Goal: Task Accomplishment & Management: Manage account settings

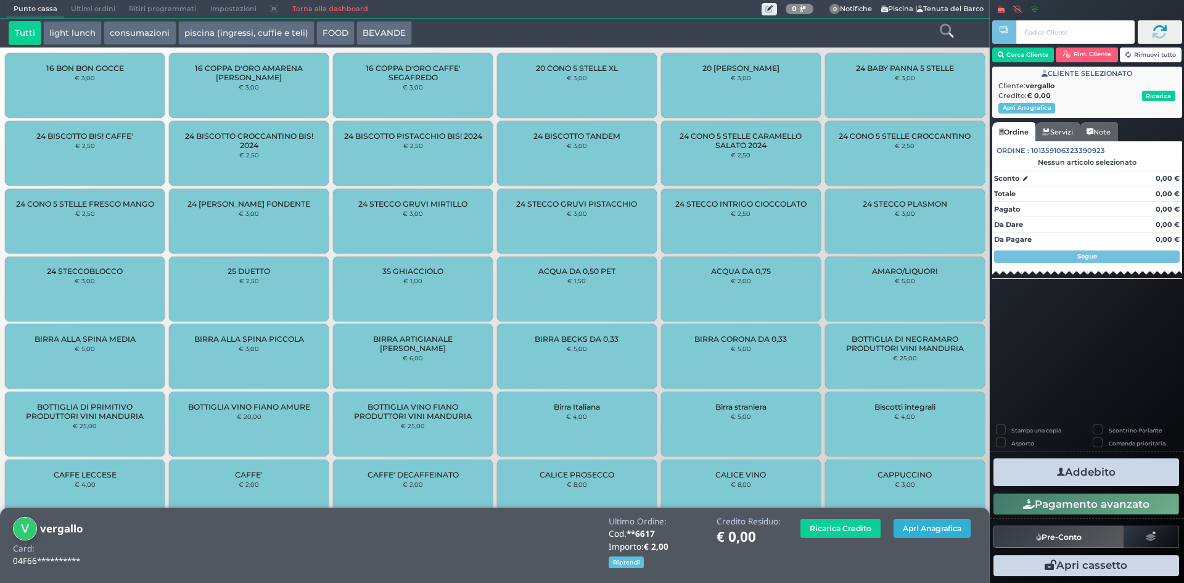
click at [916, 526] on button "Apri Anagrafica" at bounding box center [932, 528] width 77 height 19
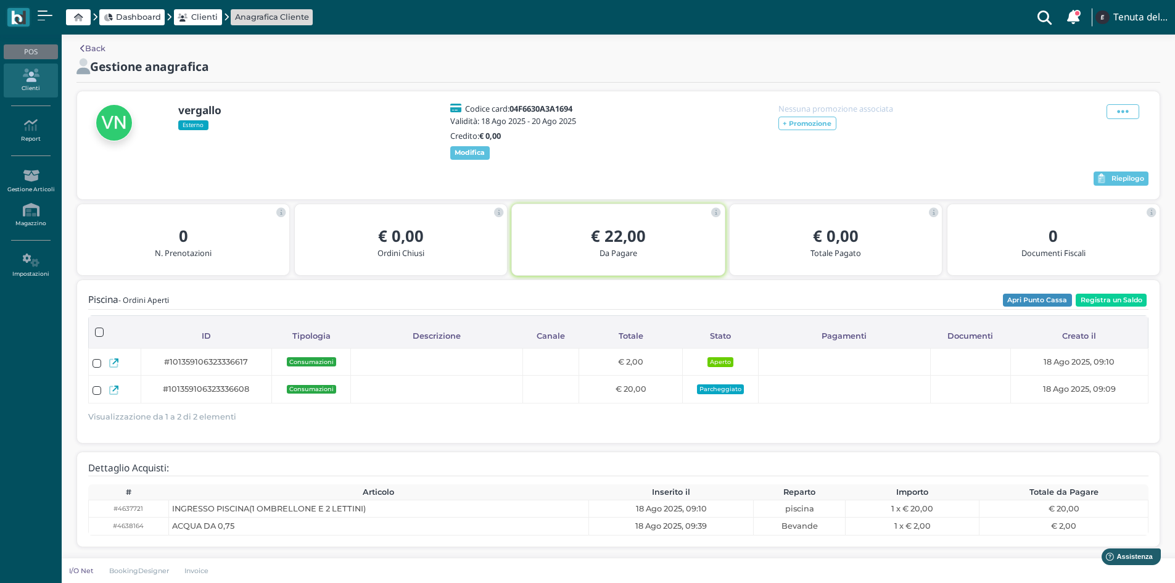
scroll to position [15, 0]
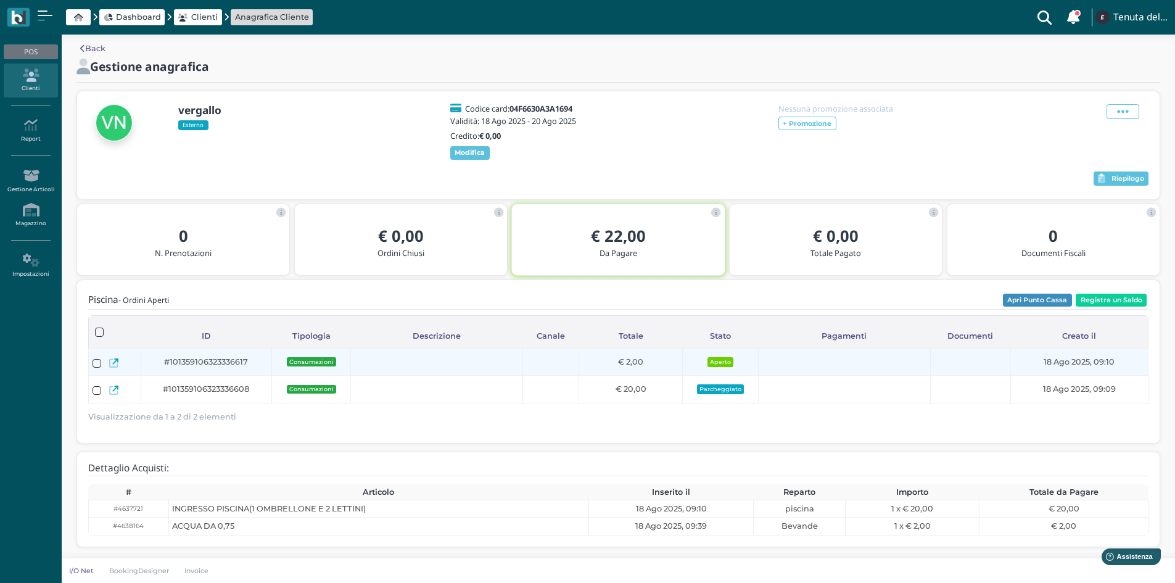
click at [112, 363] on icon at bounding box center [113, 362] width 9 height 9
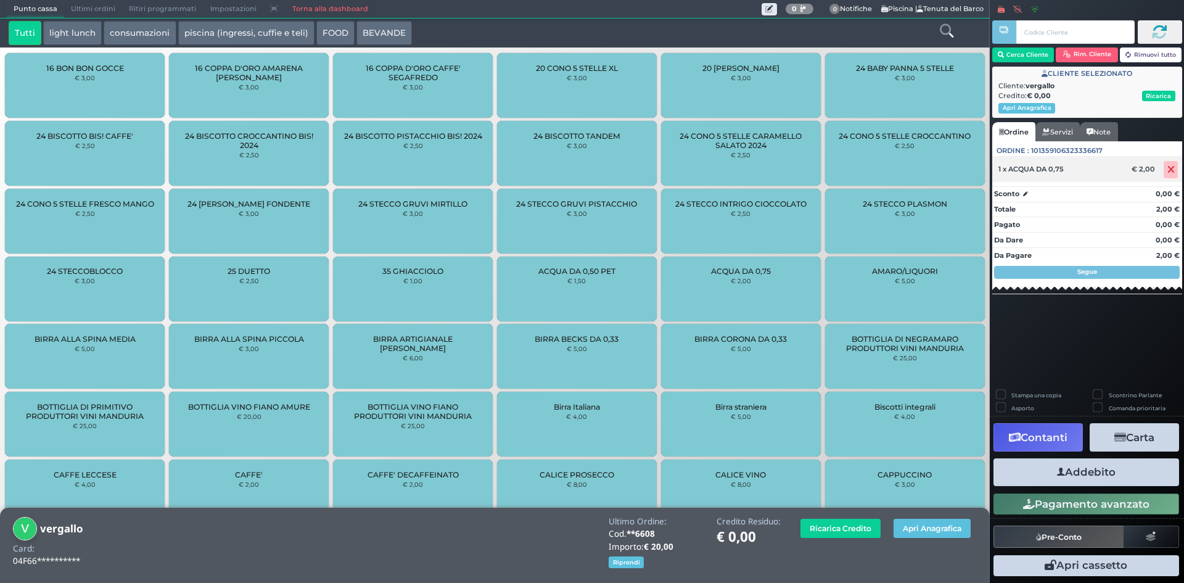
click at [1176, 171] on span at bounding box center [1171, 169] width 14 height 17
